Goal: Navigation & Orientation: Find specific page/section

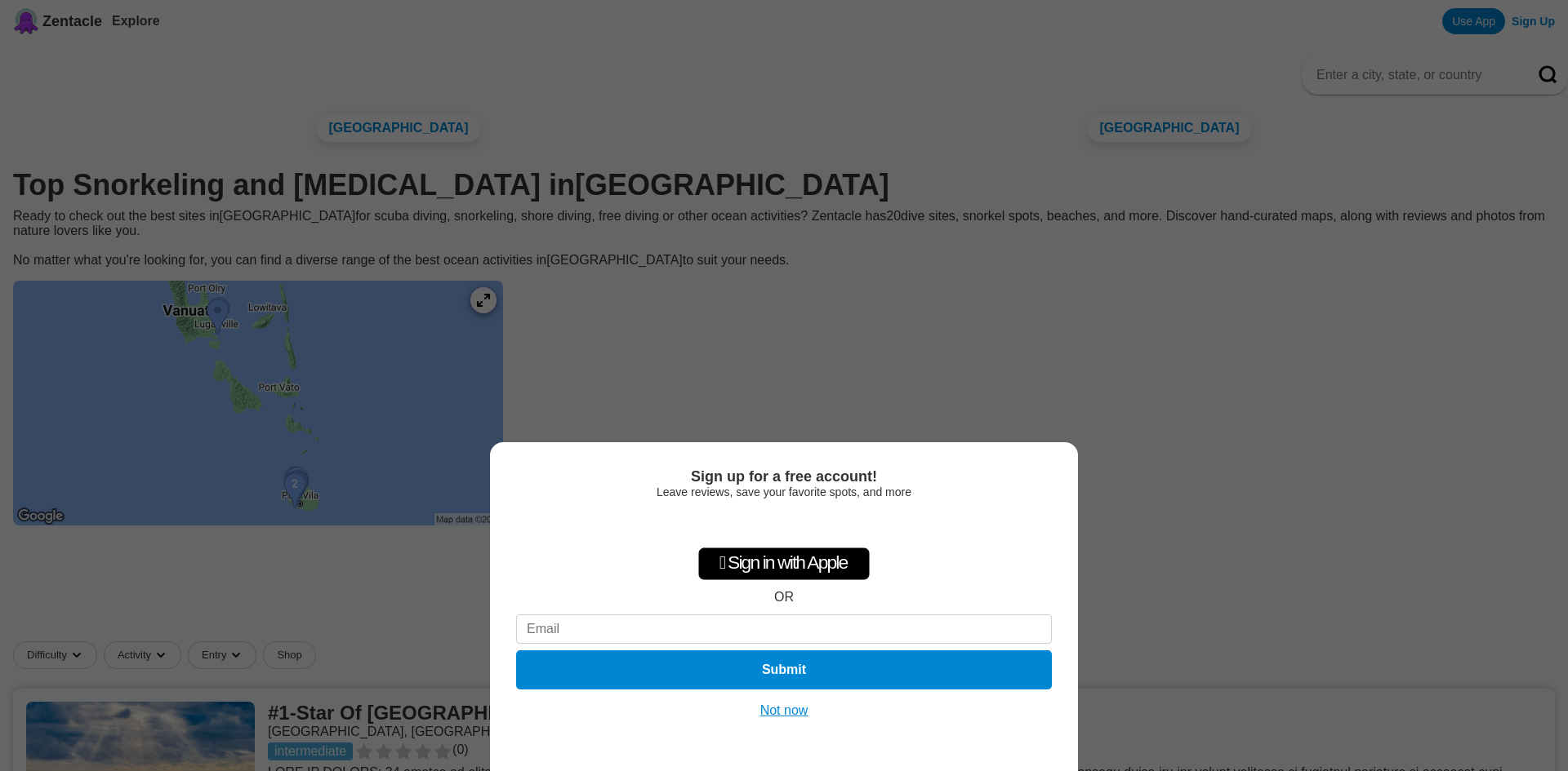
click at [796, 715] on button "Not now" at bounding box center [784, 711] width 58 height 16
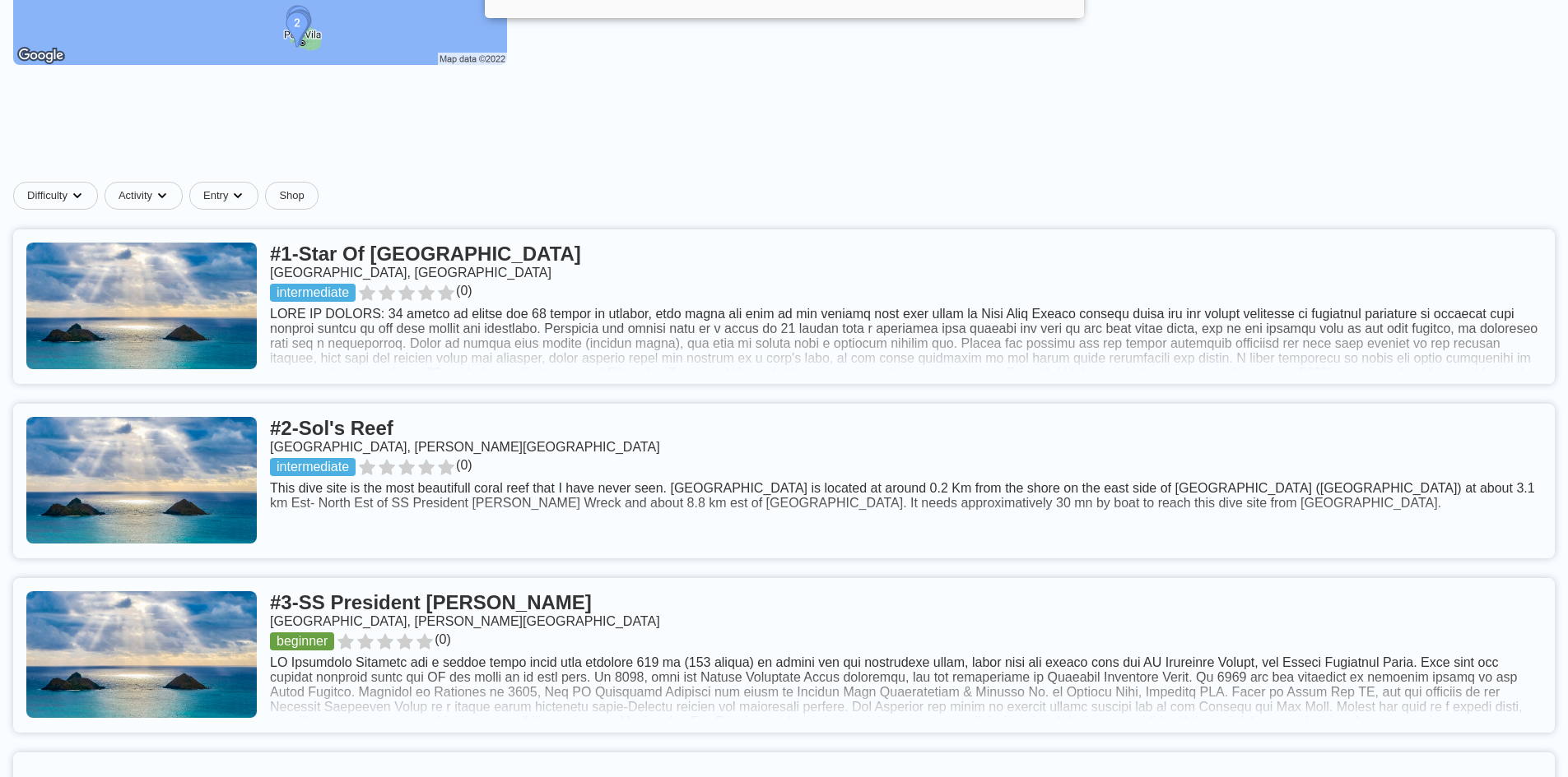
scroll to position [494, 0]
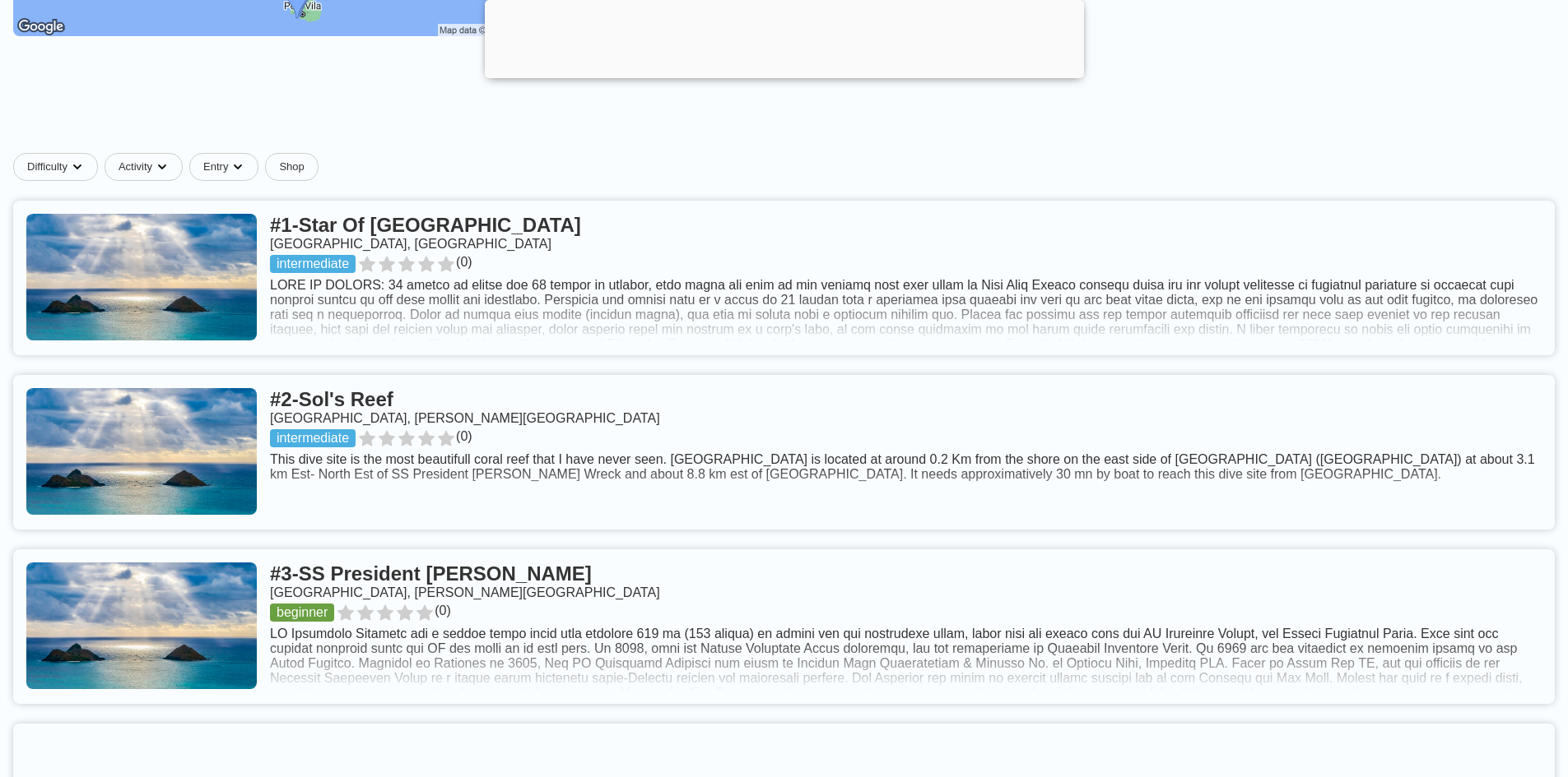
click at [419, 442] on link at bounding box center [784, 452] width 1542 height 155
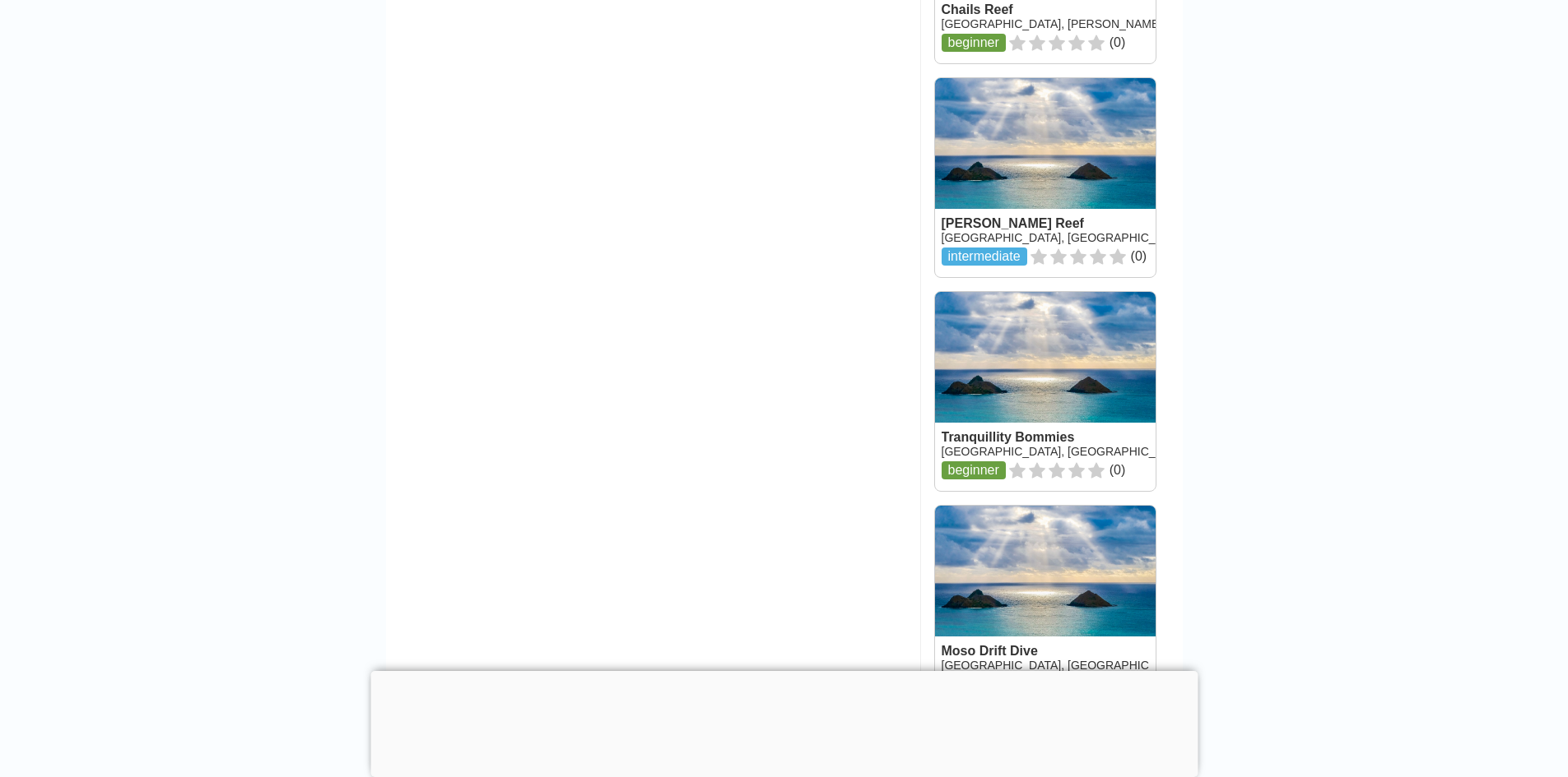
scroll to position [1645, 0]
